Goal: Information Seeking & Learning: Learn about a topic

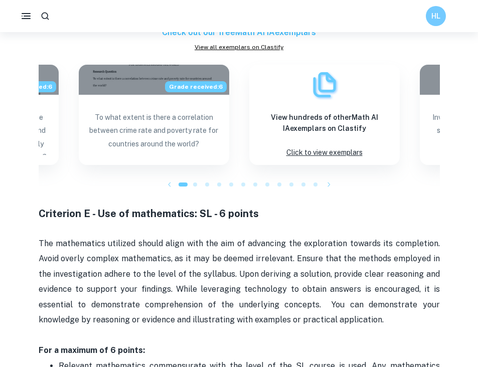
scroll to position [1567, 0]
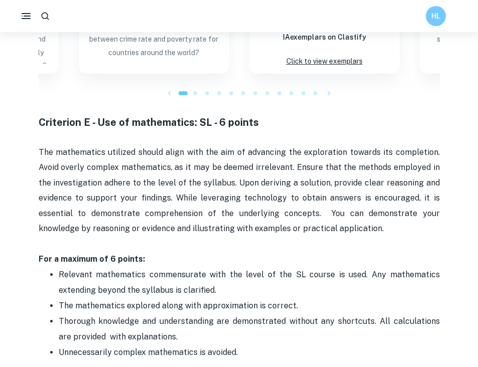
click at [172, 195] on p "The mathematics utilized should align with the aim of advancing the exploration…" at bounding box center [240, 183] width 402 height 107
click at [300, 155] on p "The mathematics utilized should align with the aim of advancing the exploration…" at bounding box center [240, 183] width 402 height 107
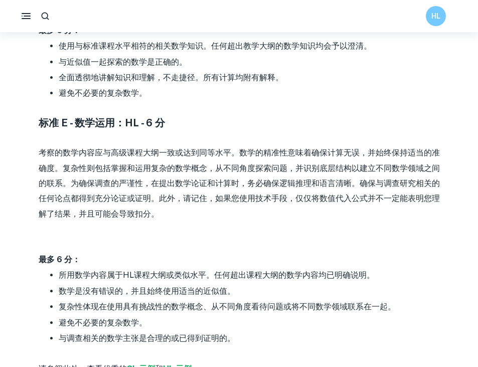
scroll to position [1384, 0]
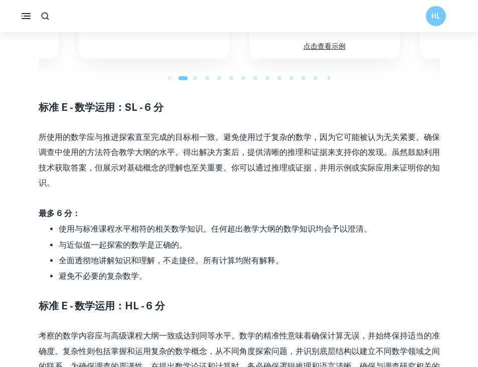
click at [261, 213] on p "最多 6 分：" at bounding box center [240, 206] width 402 height 31
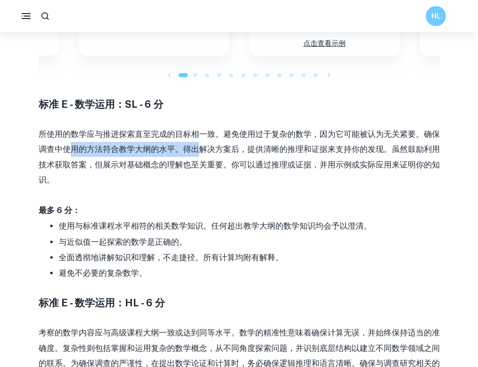
drag, startPoint x: 69, startPoint y: 147, endPoint x: 227, endPoint y: 148, distance: 158.1
click at [227, 148] on font "所使用的数学应与推进探索直至完成的目标相一致。避免使用过于复杂的数学，因为它可能被认为无关紧要。确保调查中使用的方法符合教学大纲的水平。得出解决方案后，提供清…" at bounding box center [240, 157] width 402 height 55
click at [251, 158] on p "所使用的数学应与推进探索直至完成的目标相一致。避免使用过于复杂的数学，因为它可能被认为无关紧要。确保调查中使用的方法符合教学大纲的水平。得出解决方案后，提供清…" at bounding box center [240, 150] width 402 height 76
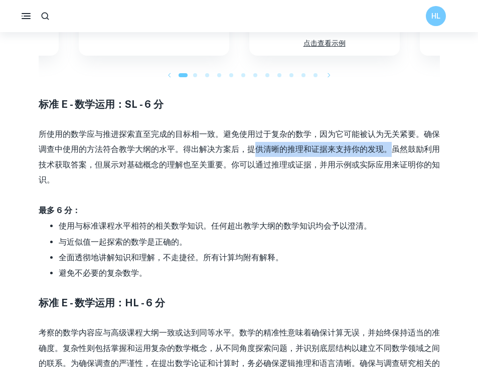
drag, startPoint x: 259, startPoint y: 153, endPoint x: 416, endPoint y: 153, distance: 156.6
click at [416, 153] on font "所使用的数学应与推进探索直至完成的目标相一致。避免使用过于复杂的数学，因为它可能被认为无关紧要。确保调查中使用的方法符合教学大纲的水平。得出解决方案后，提供清…" at bounding box center [240, 157] width 402 height 55
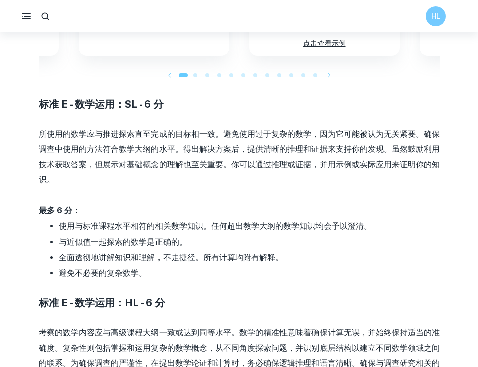
click at [197, 175] on p "所使用的数学应与推进探索直至完成的目标相一致。避免使用过于复杂的数学，因为它可能被认为无关紧要。确保调查中使用的方法符合教学大纲的水平。得出解决方案后，提供清…" at bounding box center [240, 150] width 402 height 76
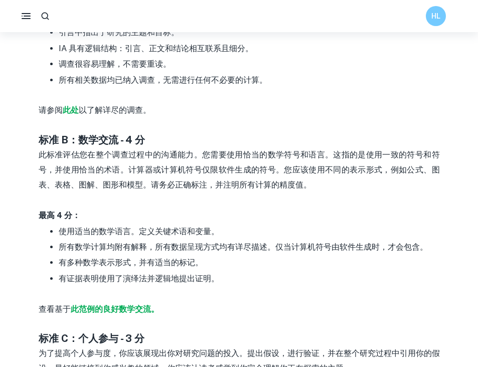
scroll to position [666, 0]
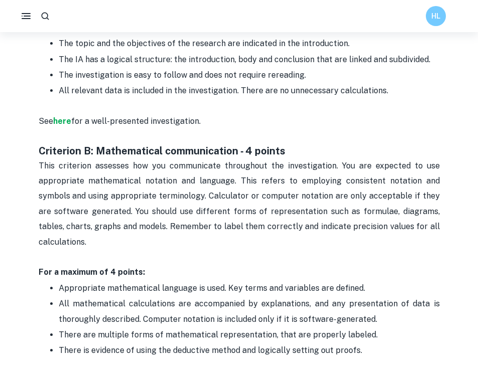
click at [234, 208] on span "This criterion assesses how you communicate throughout the investigation. You a…" at bounding box center [241, 204] width 404 height 86
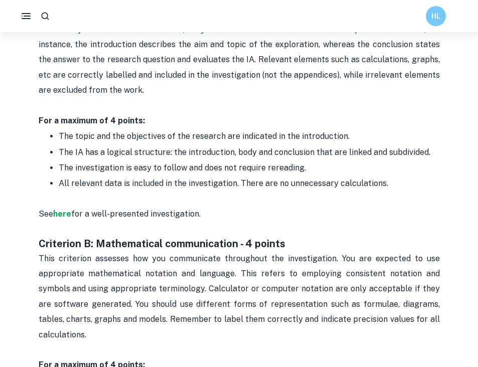
scroll to position [638, 0]
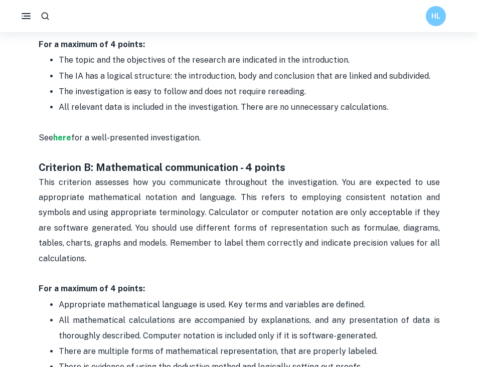
click at [130, 200] on span "This criterion assesses how you communicate throughout the investigation. You a…" at bounding box center [241, 221] width 404 height 86
drag, startPoint x: 89, startPoint y: 198, endPoint x: 169, endPoint y: 201, distance: 80.4
click at [169, 201] on span "This criterion assesses how you communicate throughout the investigation. You a…" at bounding box center [241, 221] width 404 height 86
click at [137, 284] on strong "For a maximum of 4 points:" at bounding box center [92, 289] width 106 height 10
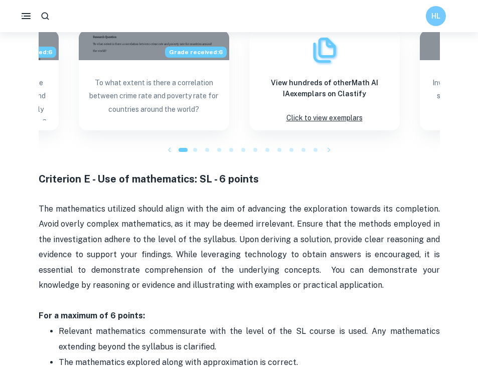
scroll to position [1513, 0]
